Goal: Information Seeking & Learning: Understand process/instructions

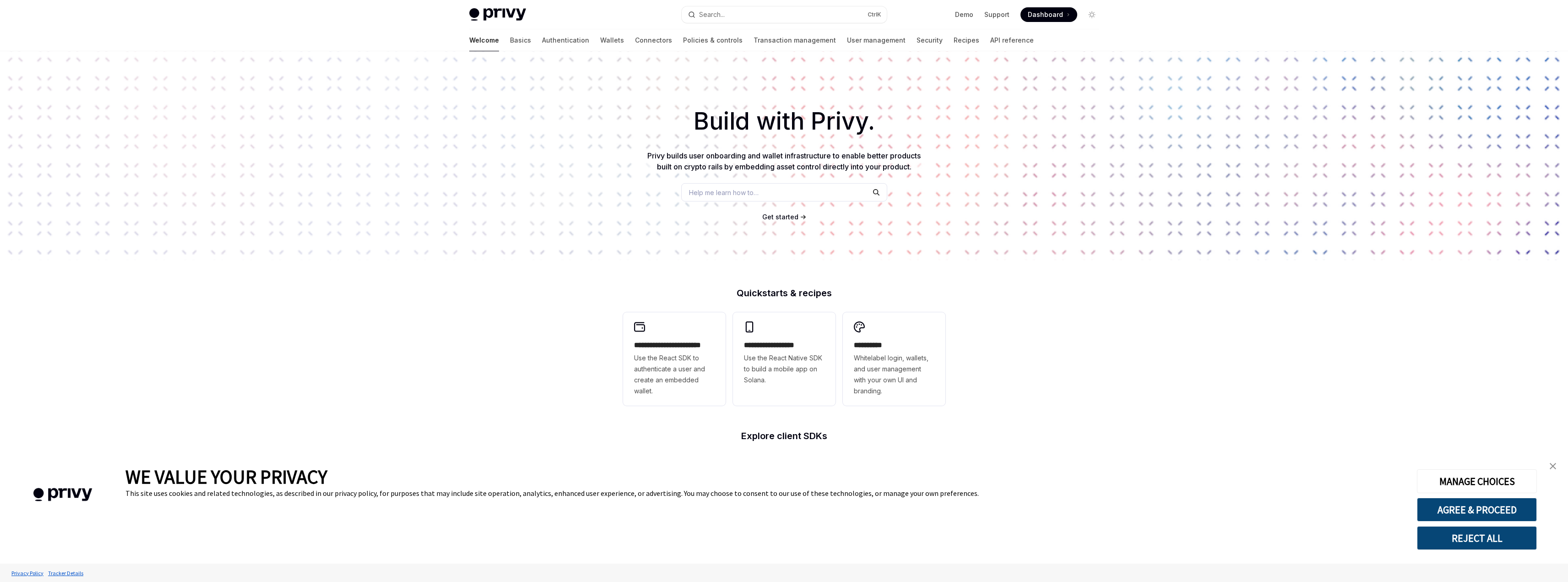
scroll to position [146, 0]
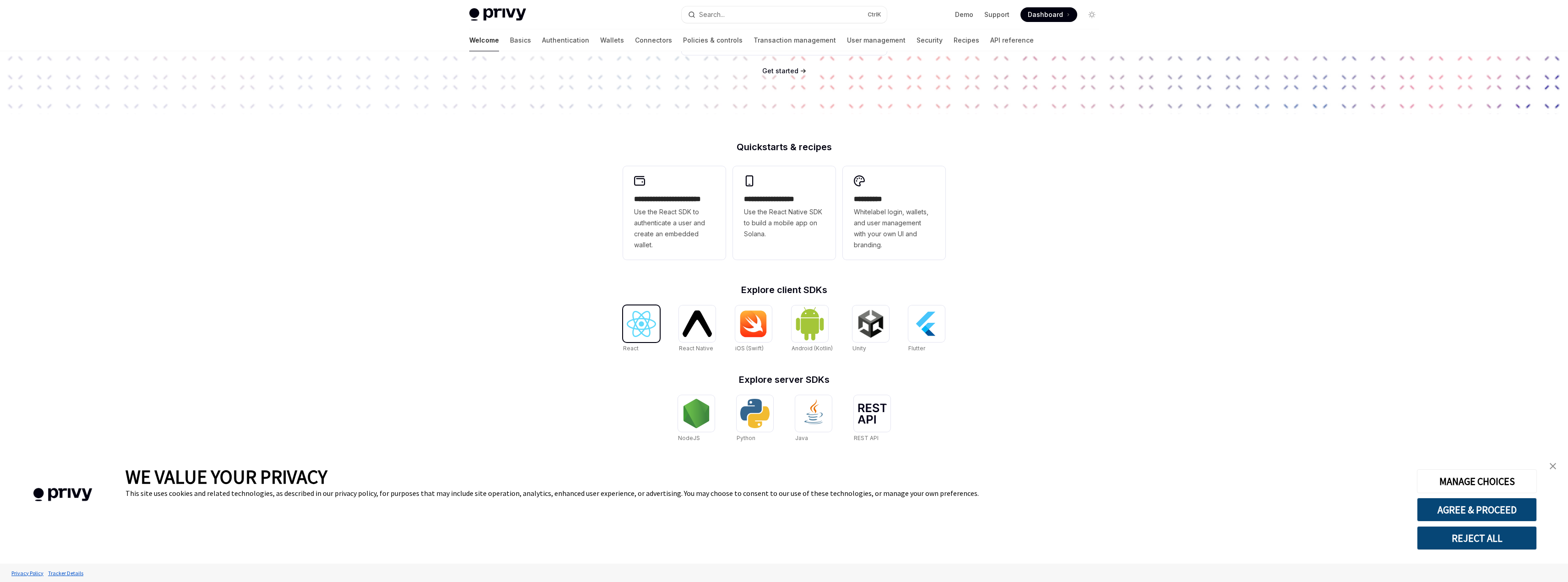
click at [635, 330] on img at bounding box center [641, 324] width 29 height 26
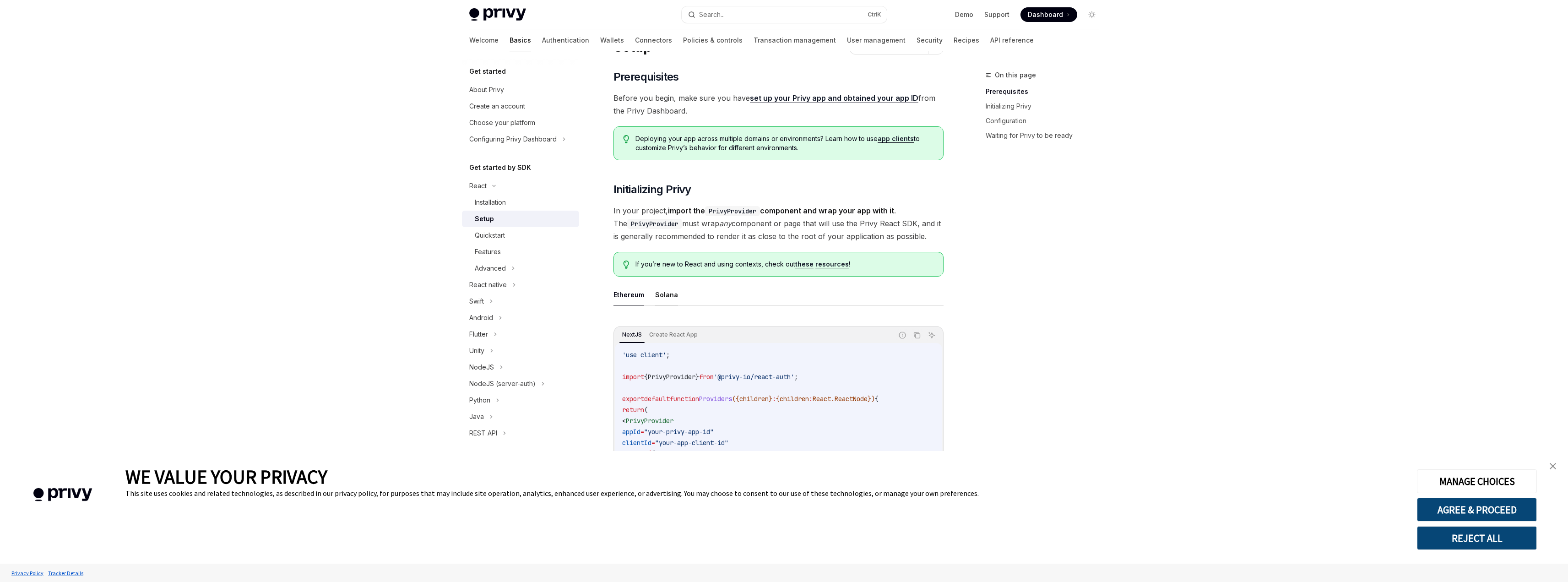
scroll to position [137, 0]
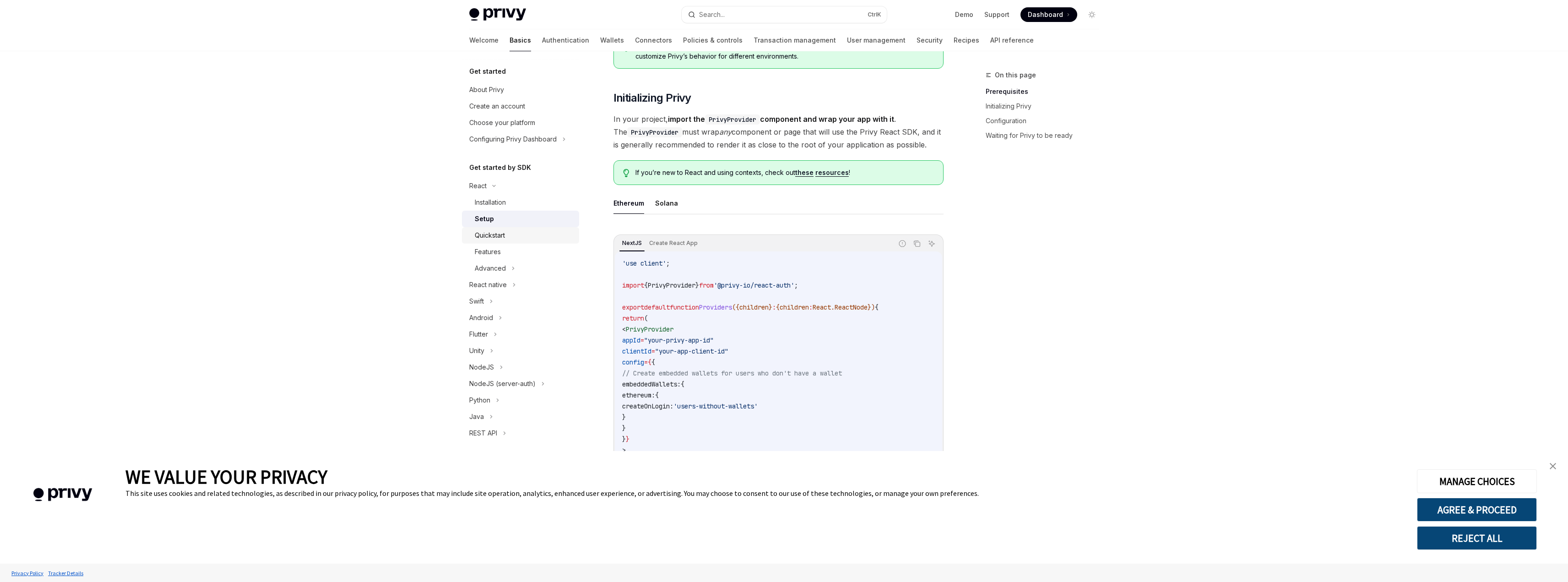
click at [501, 241] on link "Quickstart" at bounding box center [520, 235] width 117 height 16
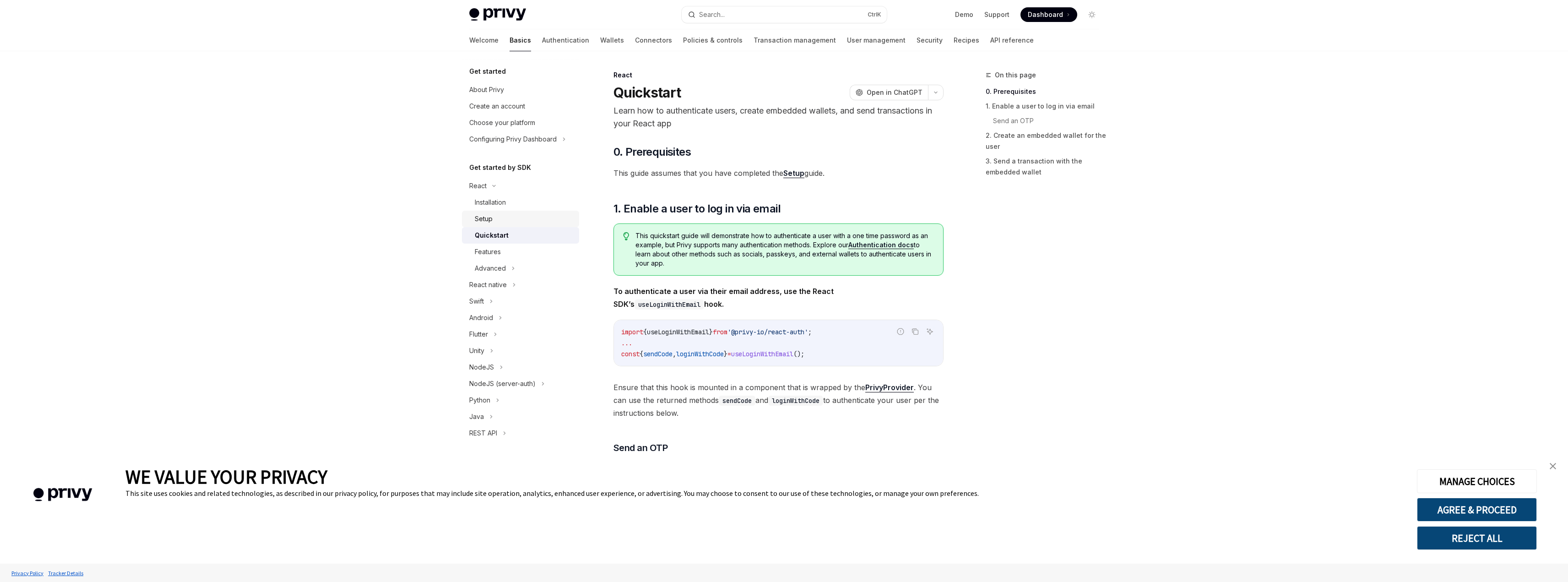
click at [499, 221] on div "Setup" at bounding box center [524, 218] width 99 height 11
type textarea "*"
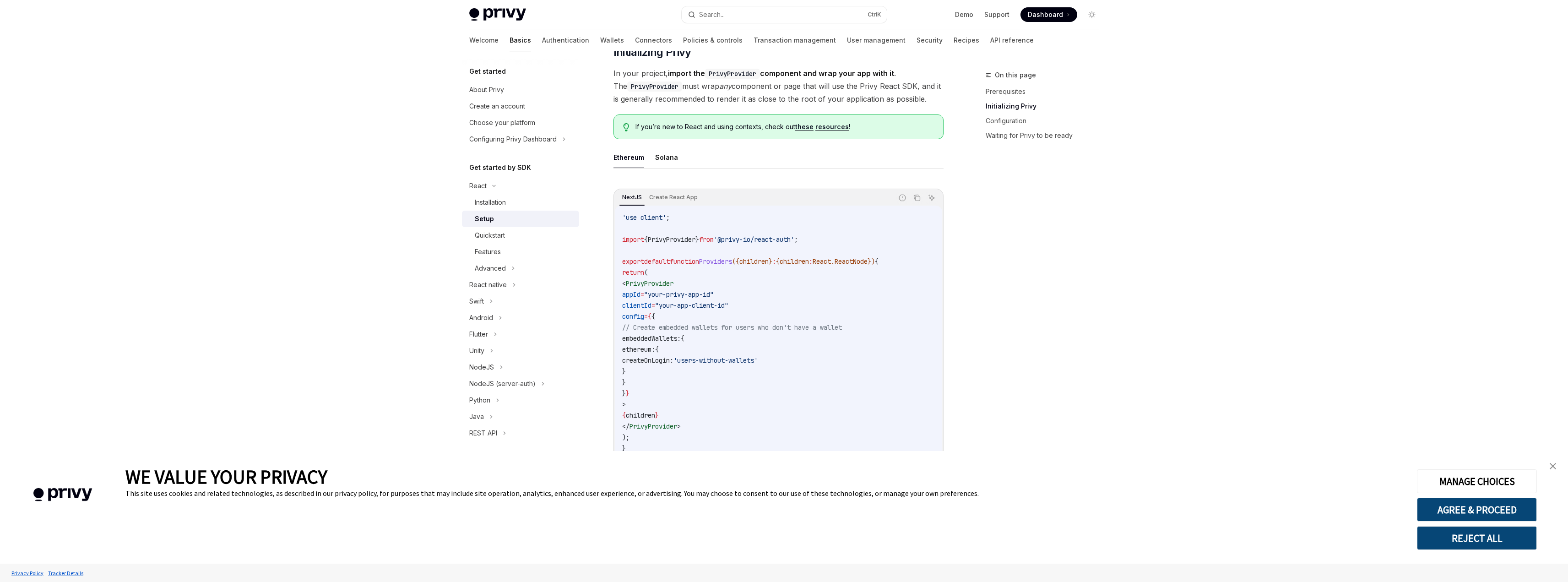
scroll to position [275, 0]
